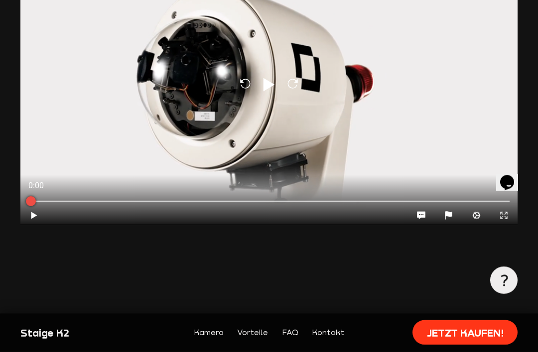
scroll to position [909, 0]
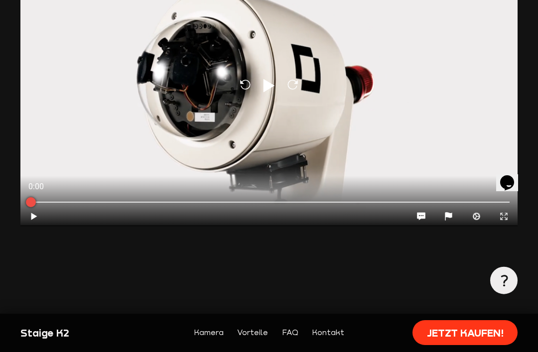
click at [37, 217] on icon "Play" at bounding box center [33, 216] width 9 height 9
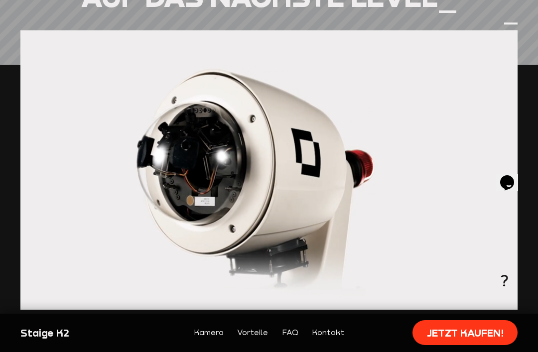
scroll to position [820, 0]
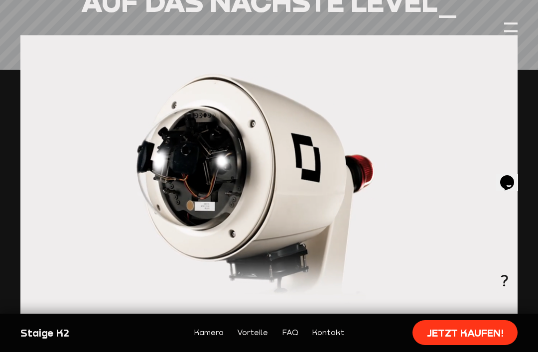
click at [263, 228] on div at bounding box center [268, 174] width 497 height 279
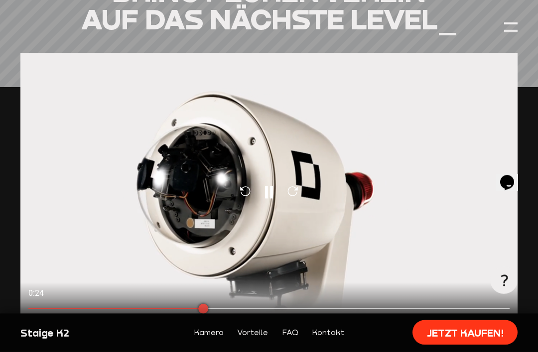
scroll to position [834, 0]
click at [260, 185] on icon "Pause" at bounding box center [269, 192] width 18 height 18
click at [274, 183] on icon "Play" at bounding box center [269, 192] width 18 height 18
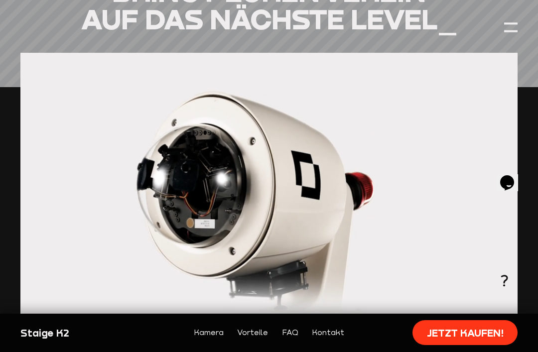
click at [110, 217] on div at bounding box center [268, 192] width 497 height 279
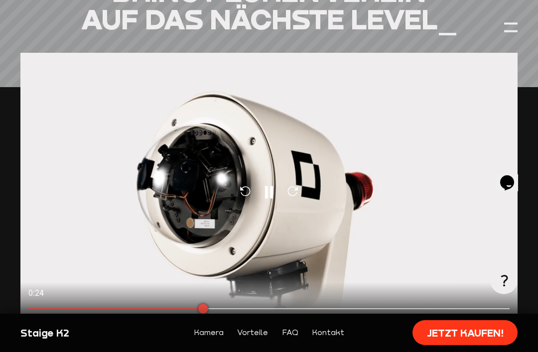
click at [41, 318] on button "Pause" at bounding box center [33, 322] width 27 height 19
click at [44, 313] on button "Play" at bounding box center [33, 322] width 27 height 19
click at [32, 319] on icon at bounding box center [34, 322] width 6 height 7
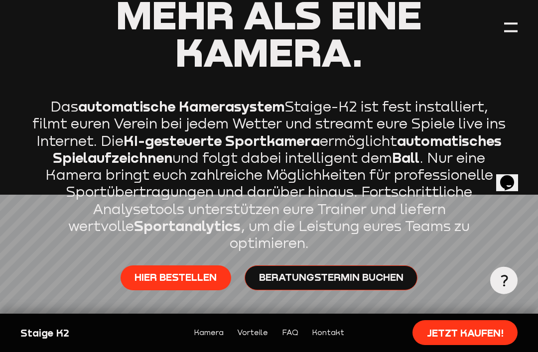
scroll to position [0, 0]
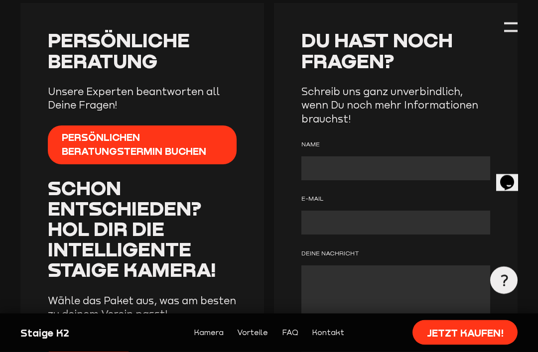
scroll to position [3877, 0]
